Goal: Transaction & Acquisition: Book appointment/travel/reservation

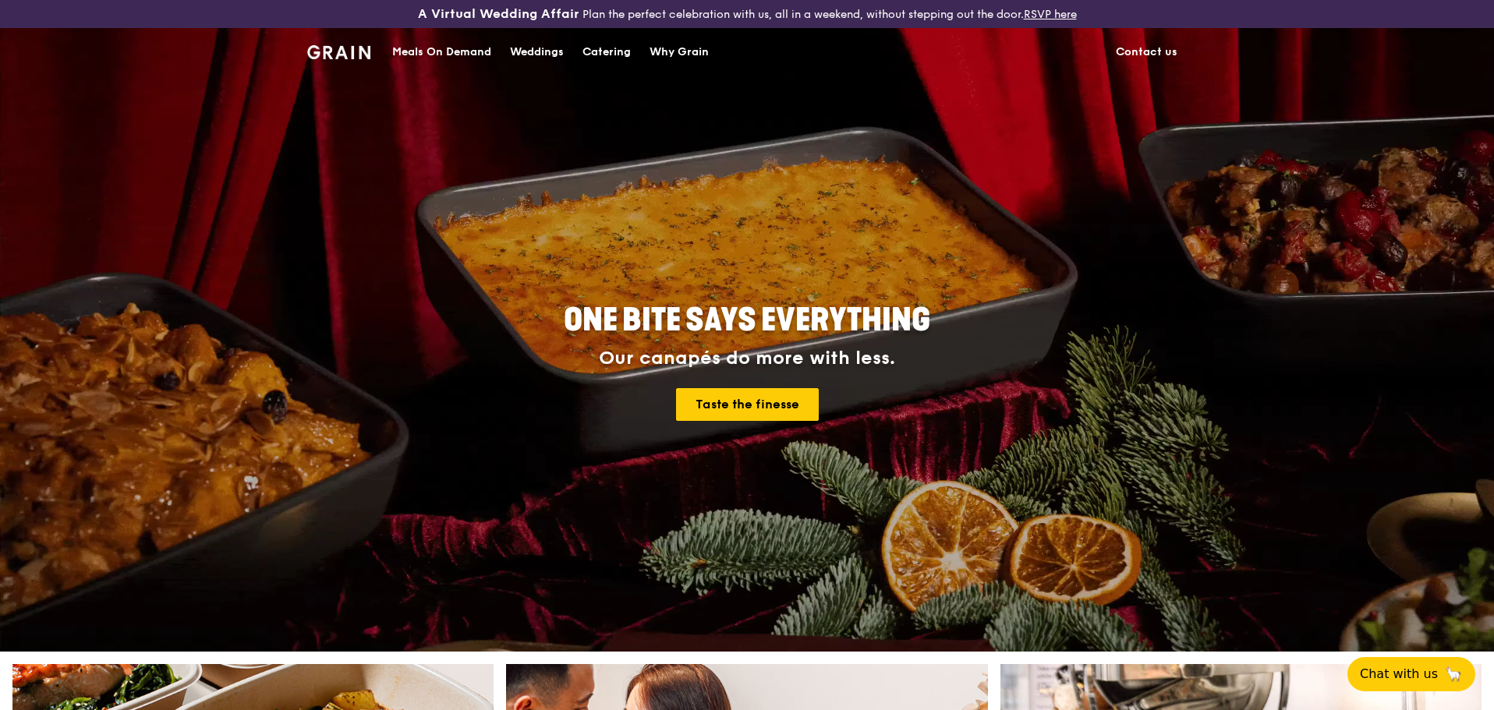
click at [597, 51] on div "Catering" at bounding box center [606, 52] width 48 height 47
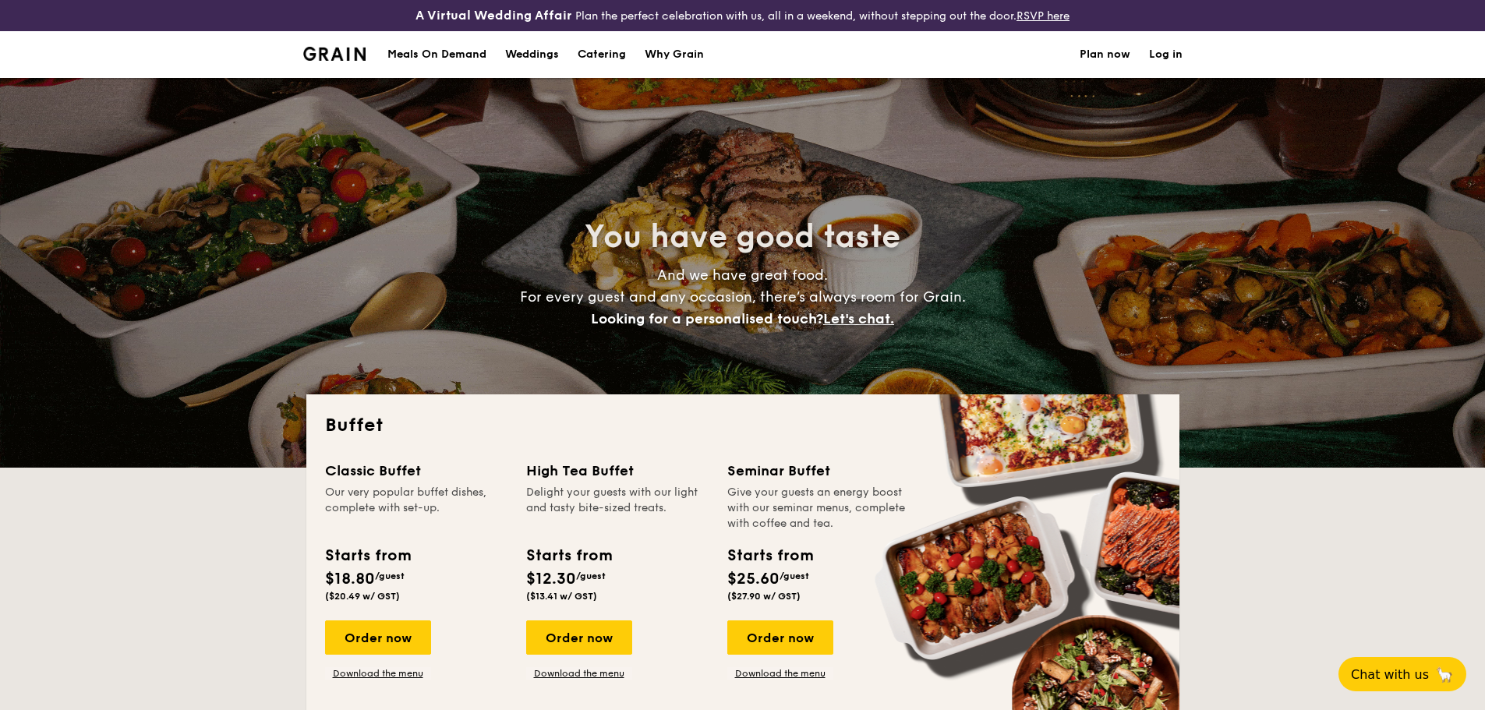
select select
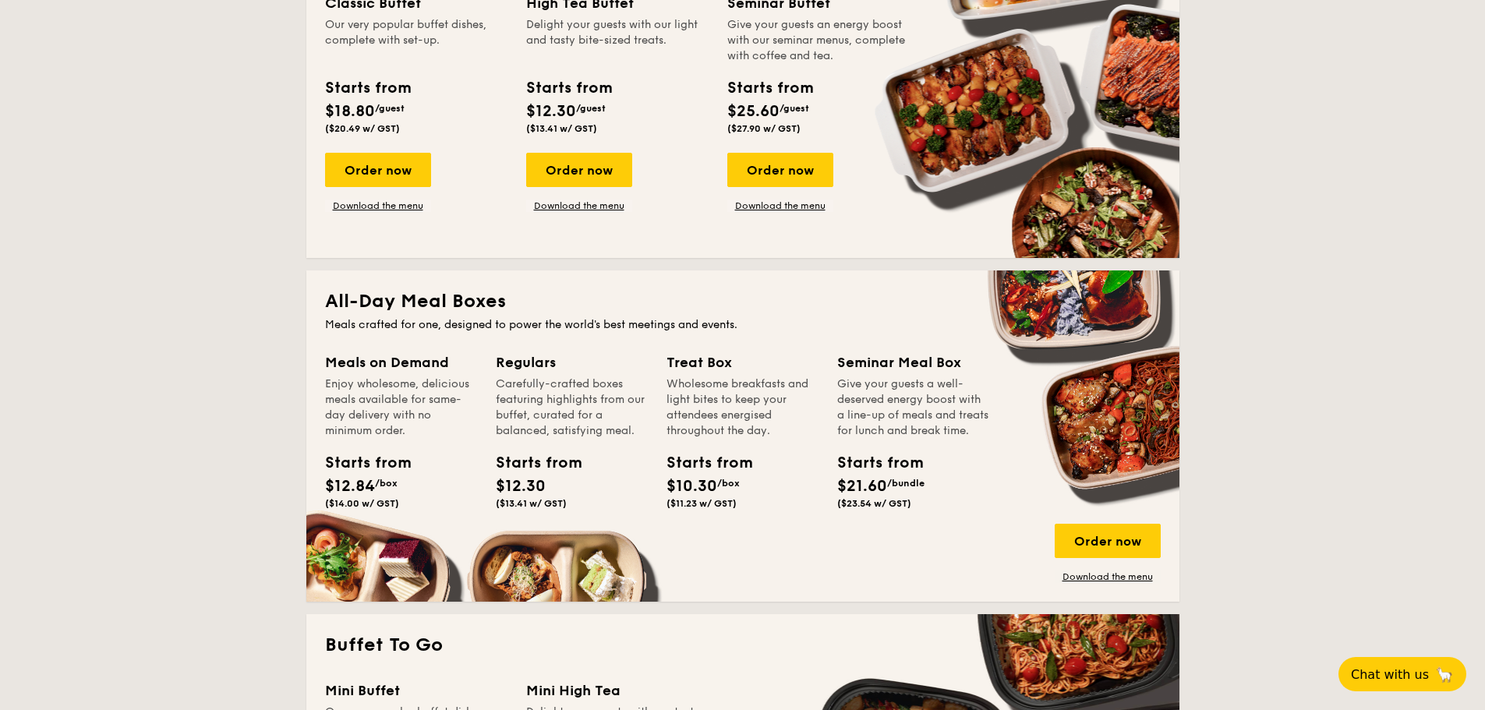
scroll to position [546, 0]
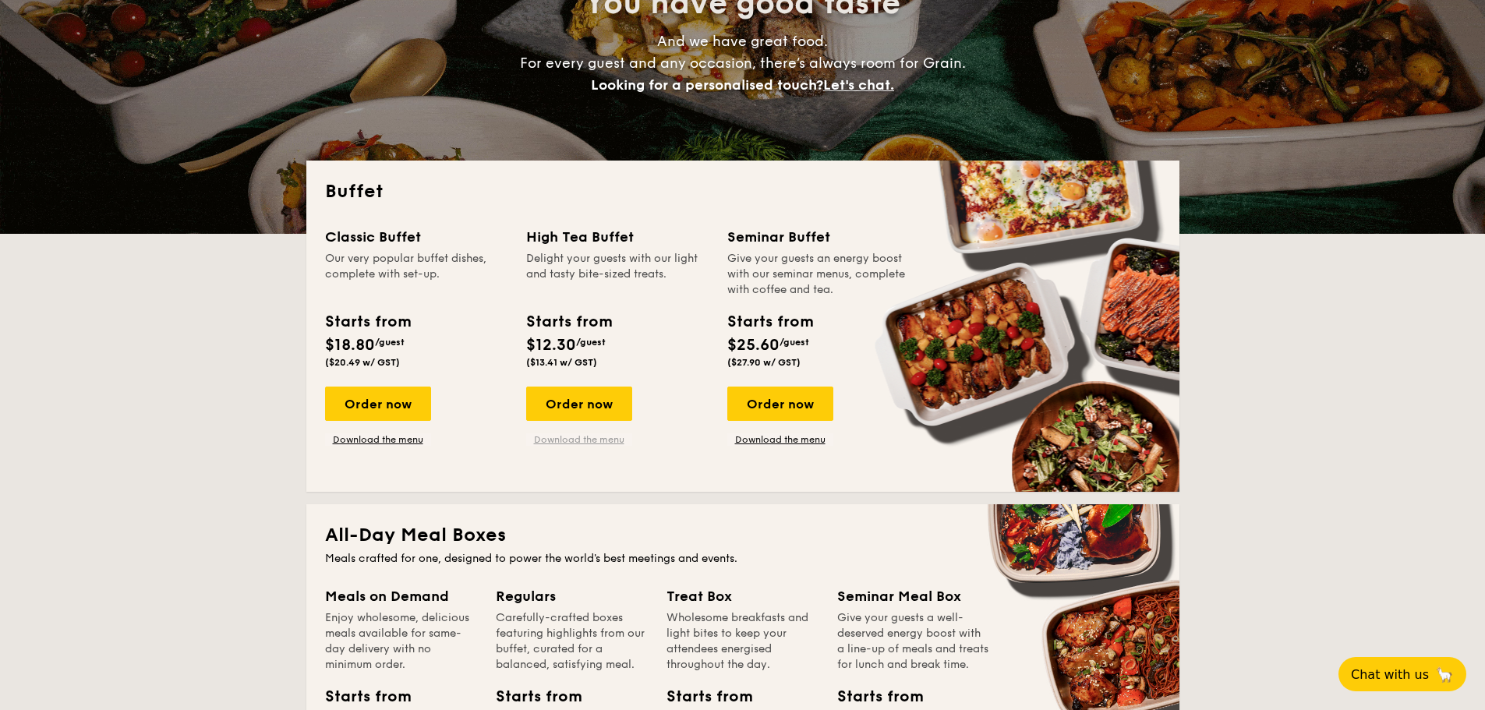
scroll to position [468, 0]
